Goal: Find specific page/section: Find specific page/section

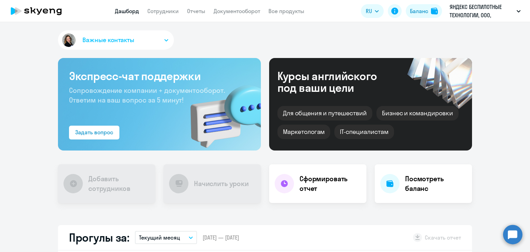
click at [233, 35] on div "Важные контакты" at bounding box center [265, 41] width 414 height 22
click at [247, 9] on link "Документооборот" at bounding box center [237, 11] width 47 height 7
